Goal: Entertainment & Leisure: Consume media (video, audio)

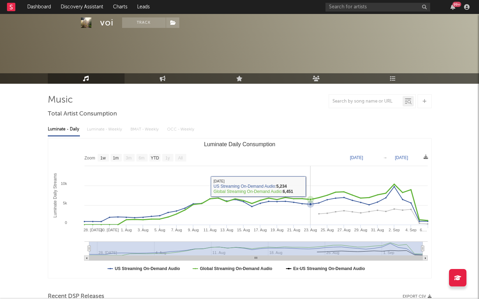
select select "1w"
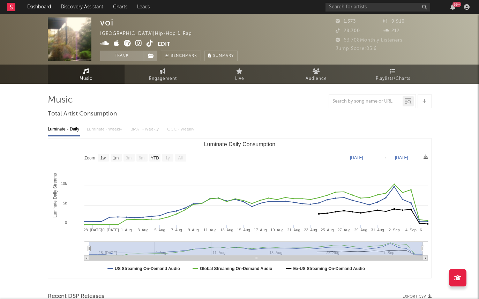
click at [137, 41] on icon at bounding box center [138, 43] width 7 height 7
click at [106, 44] on icon at bounding box center [104, 43] width 9 height 7
click at [147, 43] on icon at bounding box center [149, 43] width 7 height 7
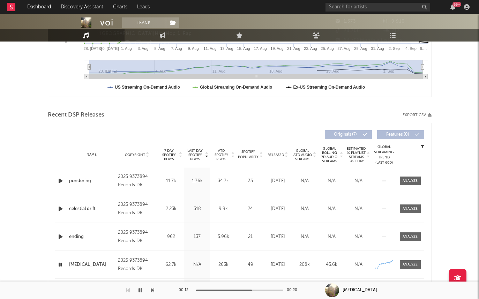
scroll to position [204, 0]
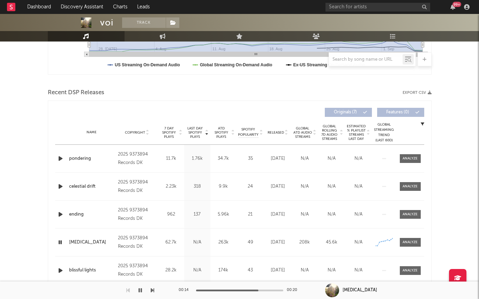
click at [59, 157] on icon "button" at bounding box center [60, 158] width 7 height 9
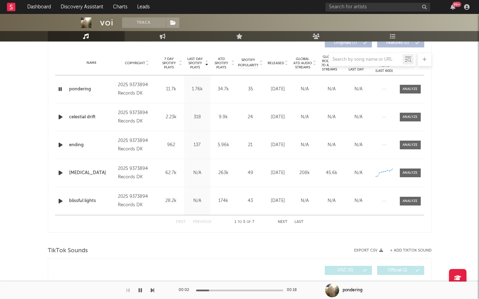
scroll to position [272, 0]
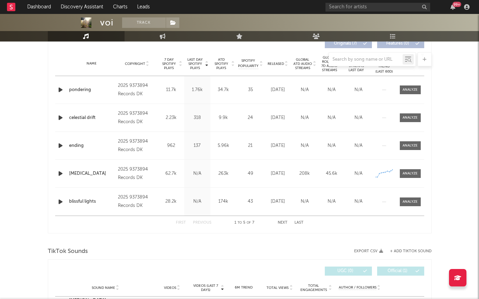
click at [61, 171] on icon "button" at bounding box center [60, 173] width 7 height 9
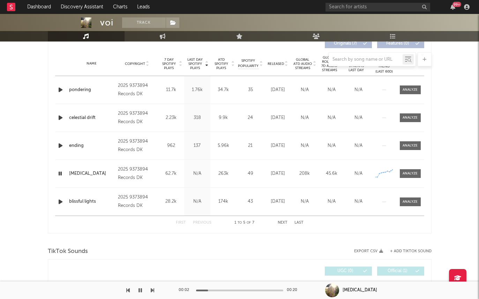
drag, startPoint x: 59, startPoint y: 146, endPoint x: 293, endPoint y: 172, distance: 235.8
click at [293, 172] on div "Name pondering Copyright 2025 9373894 Records DK Label 9373894 Records DK Album…" at bounding box center [239, 145] width 369 height 139
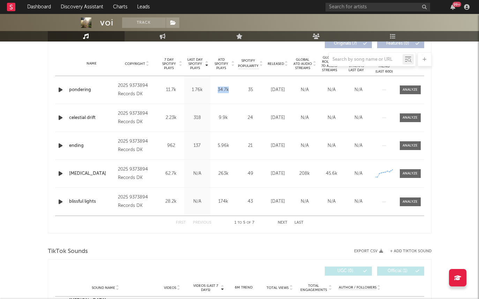
drag, startPoint x: 217, startPoint y: 92, endPoint x: 230, endPoint y: 92, distance: 12.9
click at [230, 92] on div "34.7k" at bounding box center [223, 89] width 23 height 7
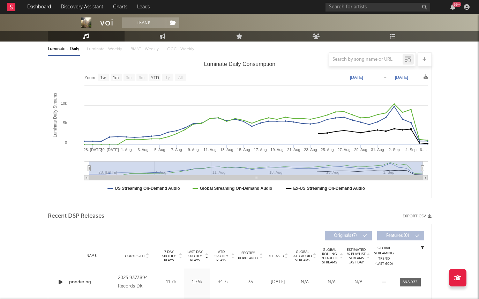
scroll to position [51, 0]
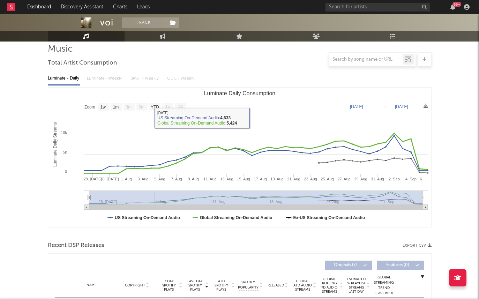
click at [104, 79] on div "Luminate - Daily Luminate - Weekly BMAT - Weekly OCC - Weekly" at bounding box center [240, 79] width 384 height 12
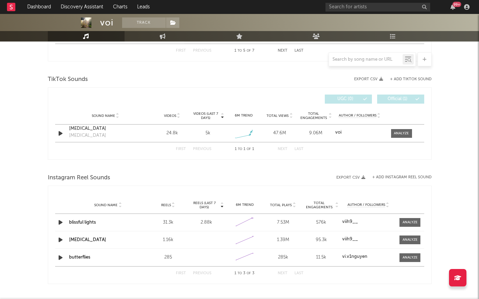
scroll to position [439, 0]
